Goal: Use online tool/utility: Utilize a website feature to perform a specific function

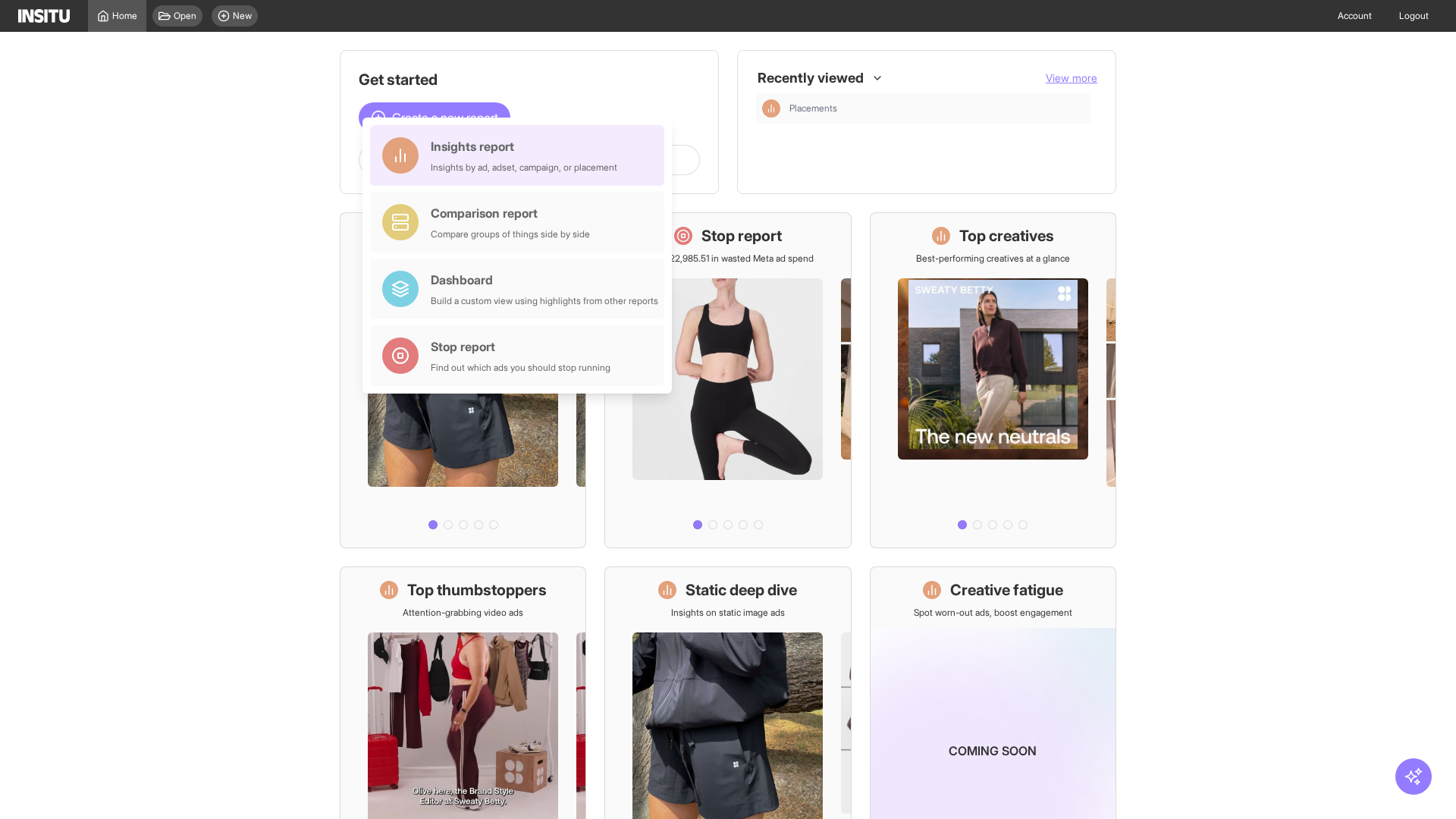
click at [521, 156] on div "Insights report Insights by ad, adset, campaign, or placement" at bounding box center [524, 156] width 186 height 37
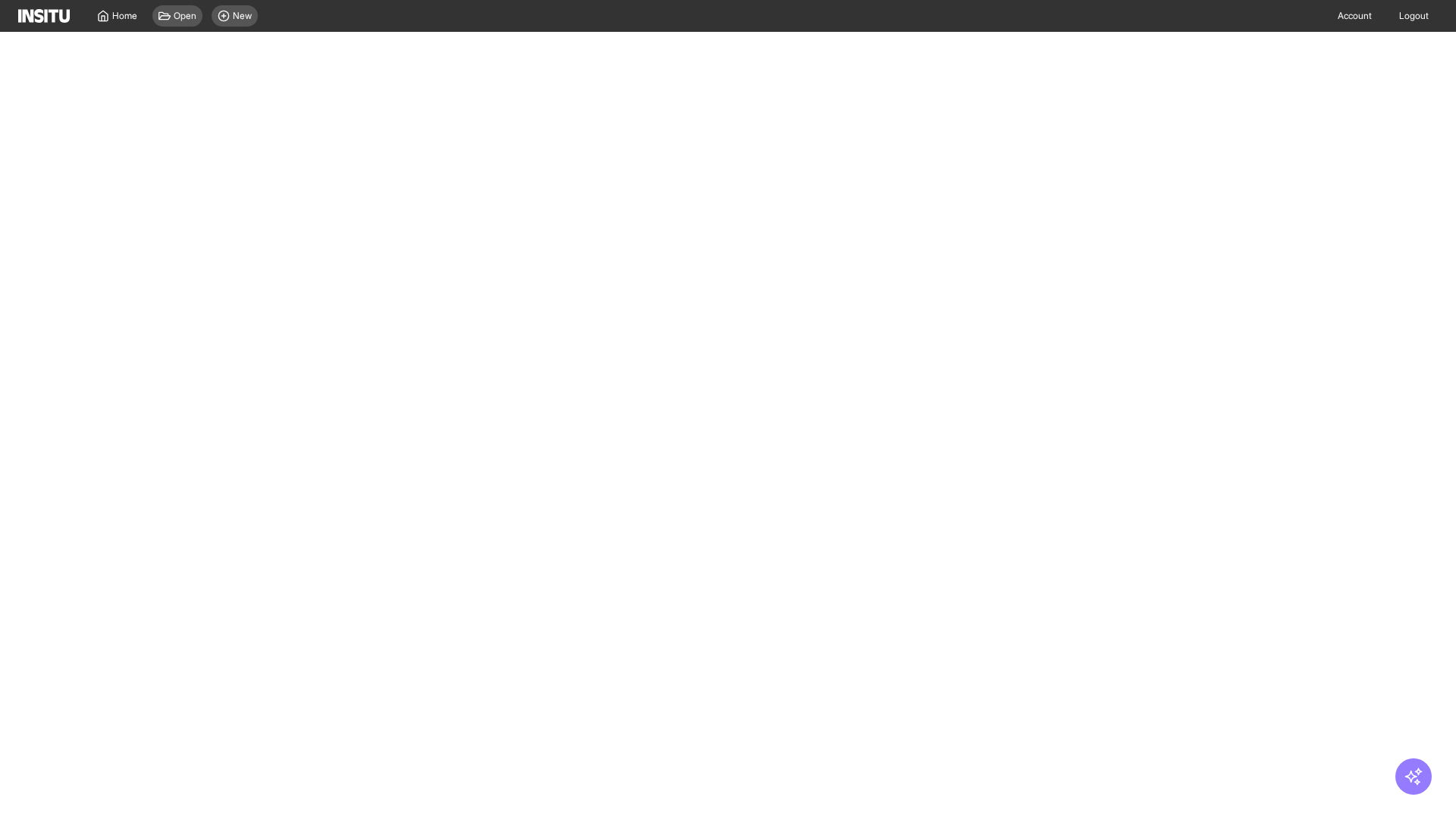
select select "**"
